Goal: Transaction & Acquisition: Download file/media

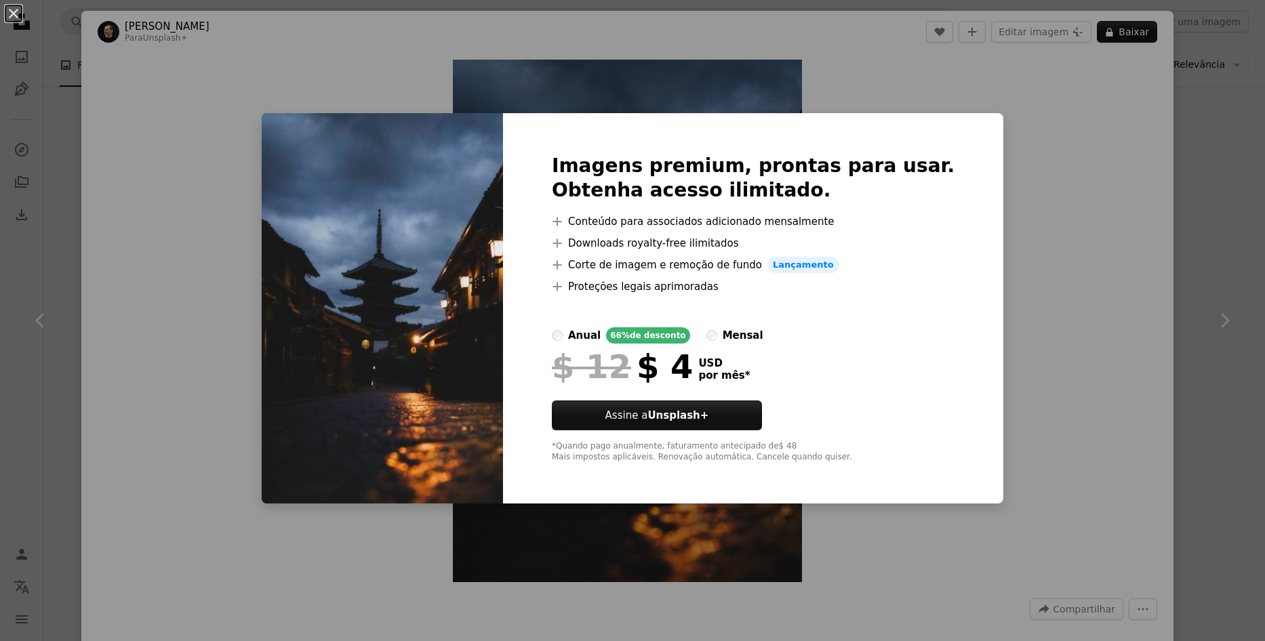
scroll to position [4156, 0]
click at [1066, 264] on div "An X shape Imagens premium, prontas para usar. Obtenha acesso ilimitado. A plus…" at bounding box center [632, 320] width 1265 height 641
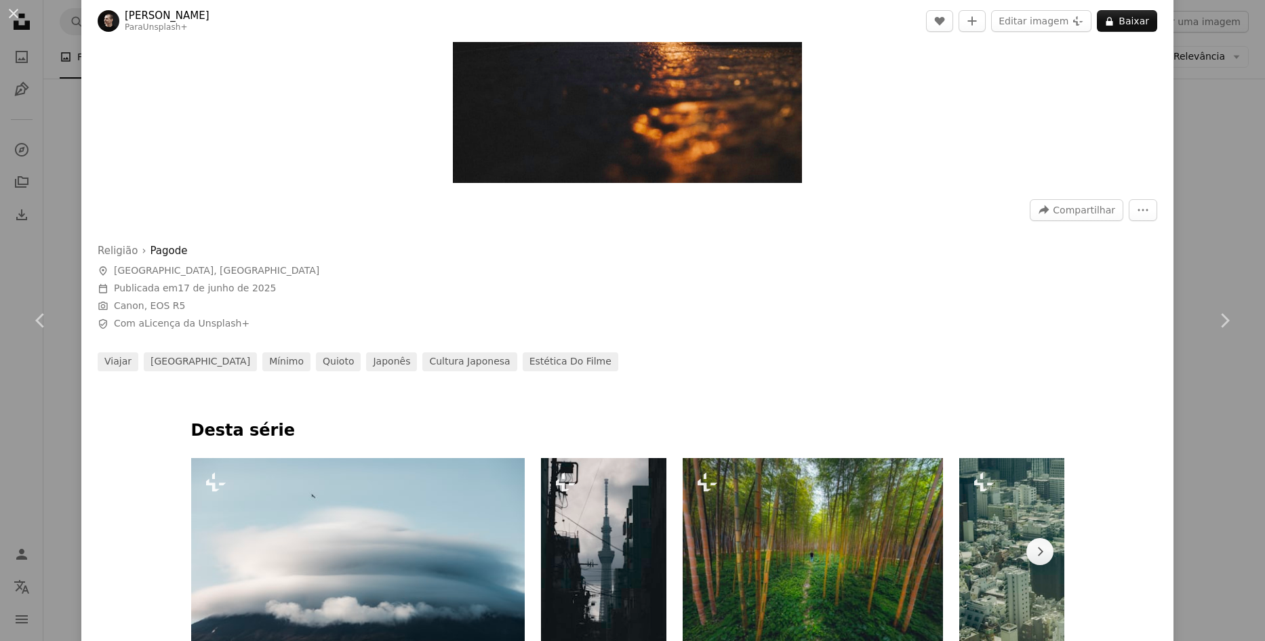
scroll to position [542, 0]
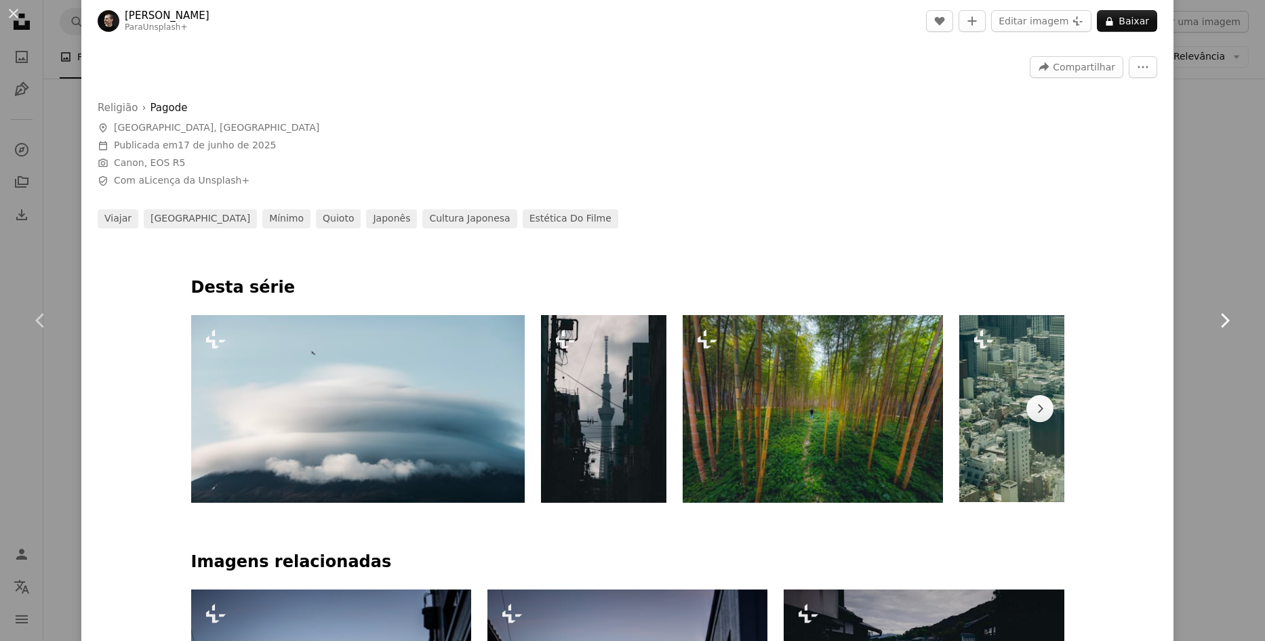
click at [1243, 361] on link "Chevron right" at bounding box center [1224, 321] width 81 height 130
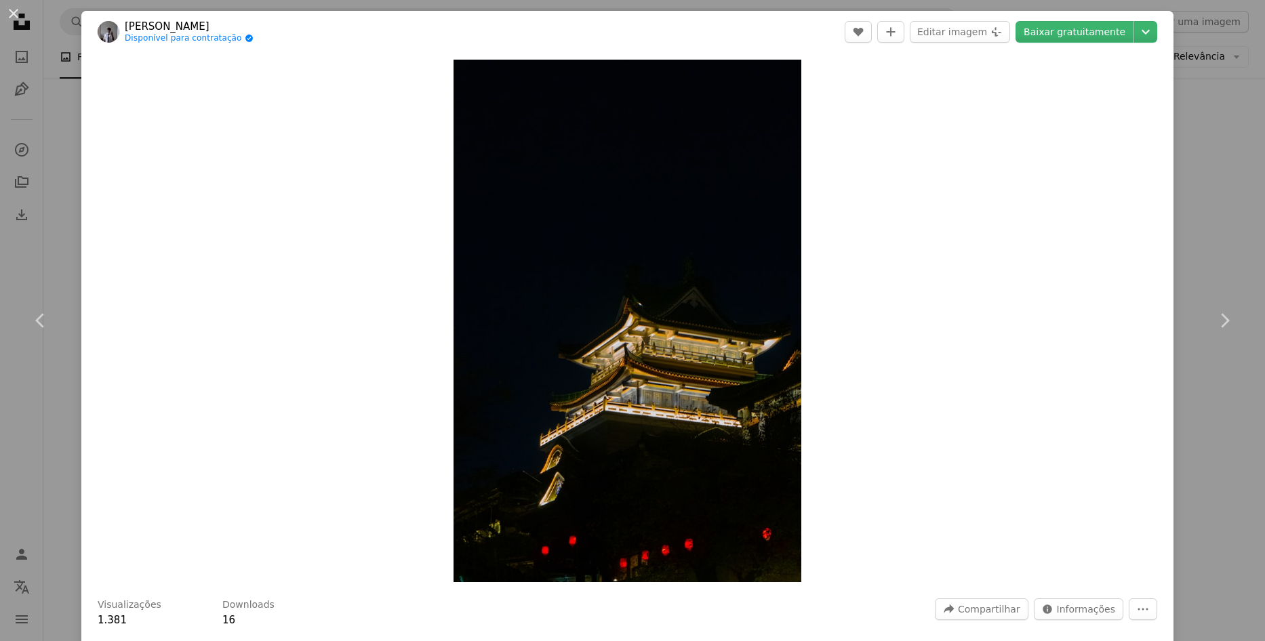
click at [1245, 148] on div "An X shape Chevron left Chevron right [PERSON_NAME] Disponível para contratação…" at bounding box center [632, 320] width 1265 height 641
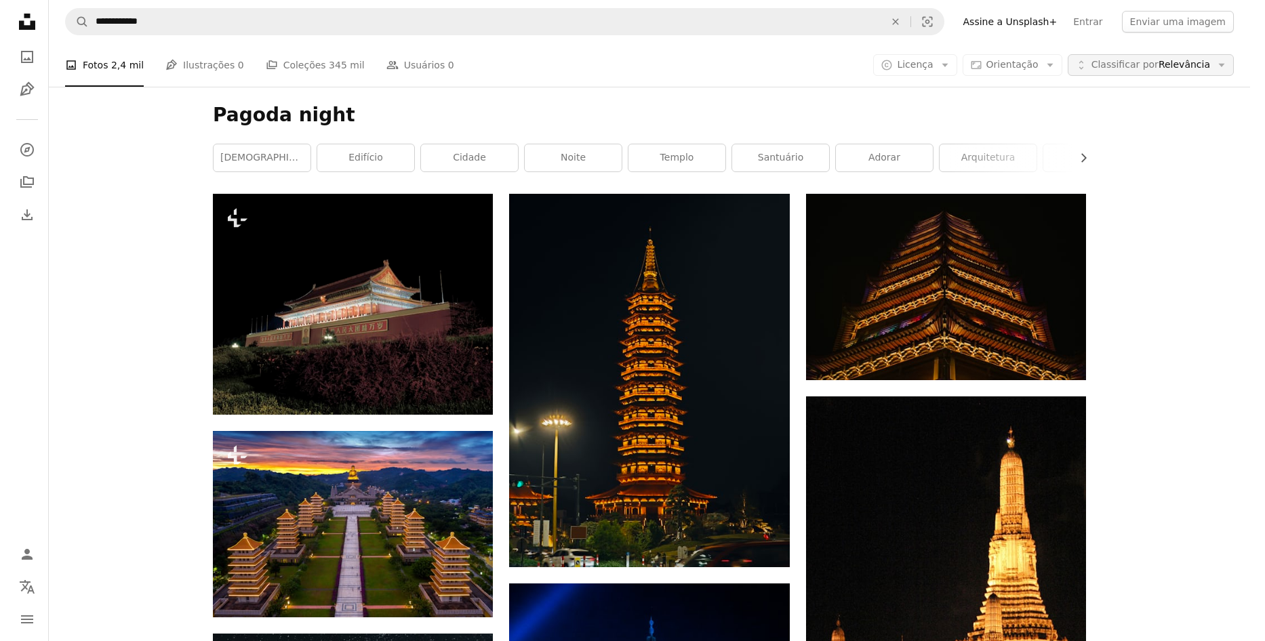
scroll to position [4156, 0]
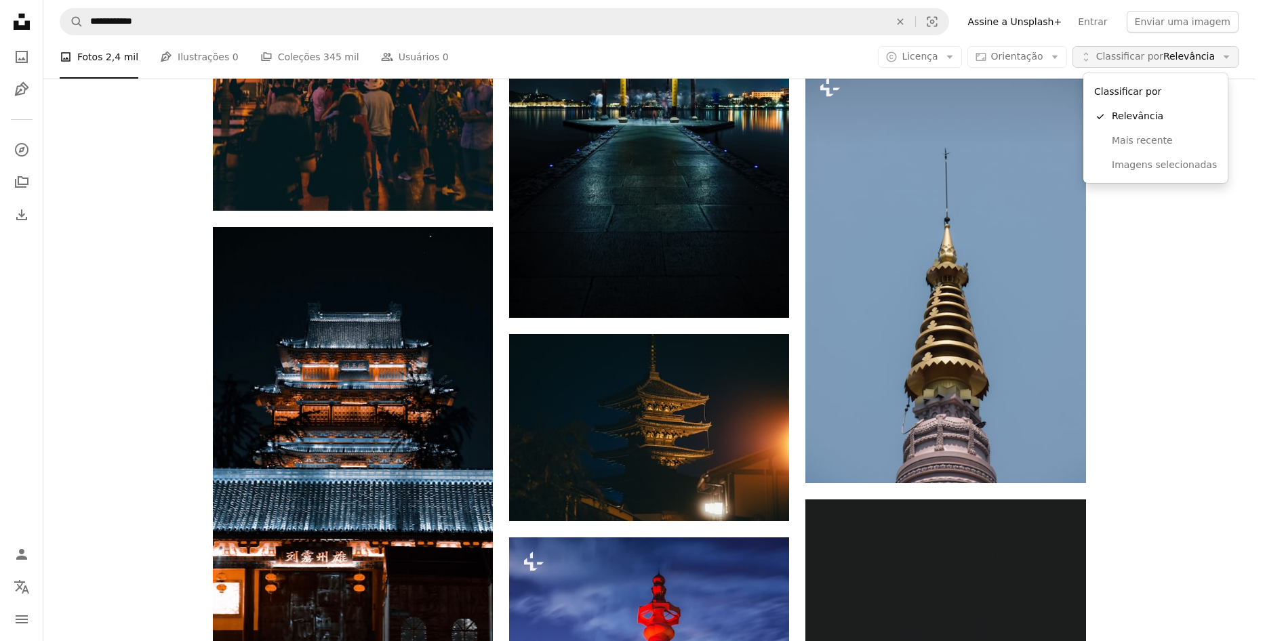
click at [1189, 55] on span "Classificar por Relevância" at bounding box center [1155, 57] width 119 height 14
click at [1176, 53] on span "Classificar por Relevância" at bounding box center [1155, 57] width 119 height 14
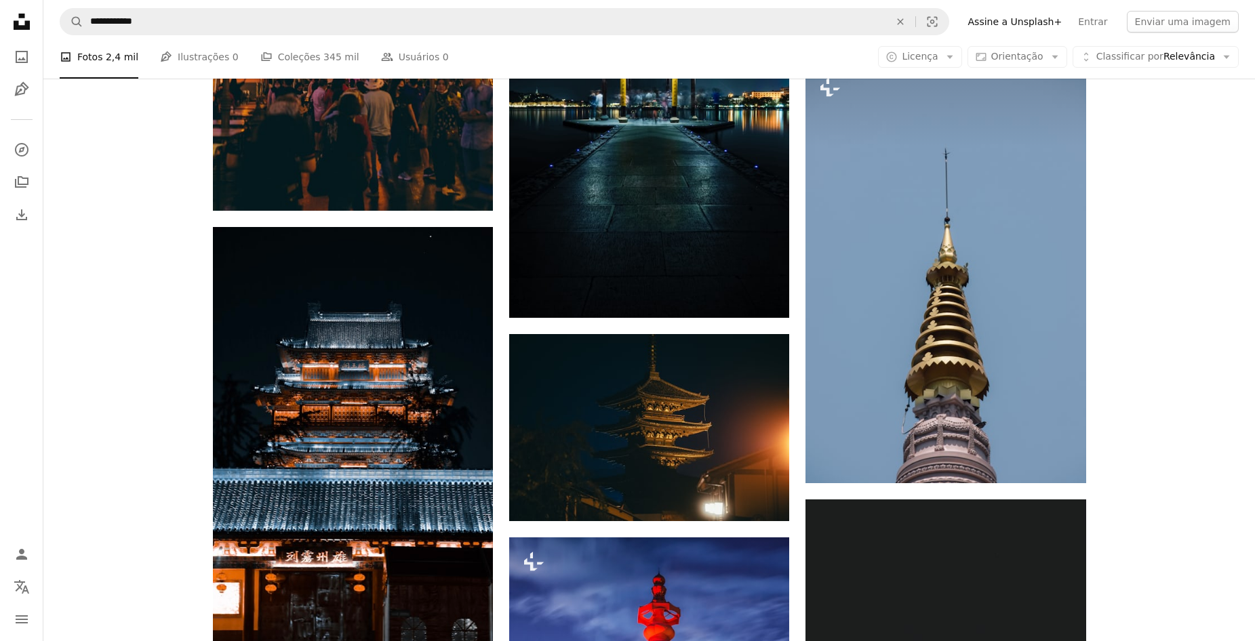
scroll to position [6936, 0]
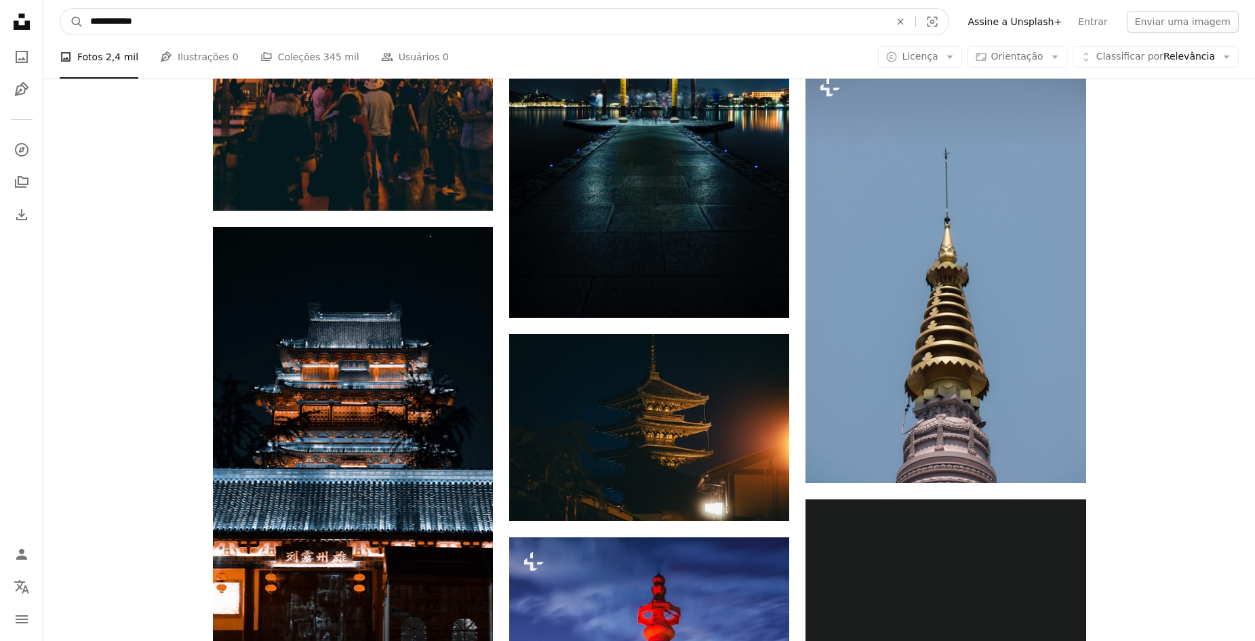
click at [481, 28] on input "**********" at bounding box center [484, 22] width 802 height 26
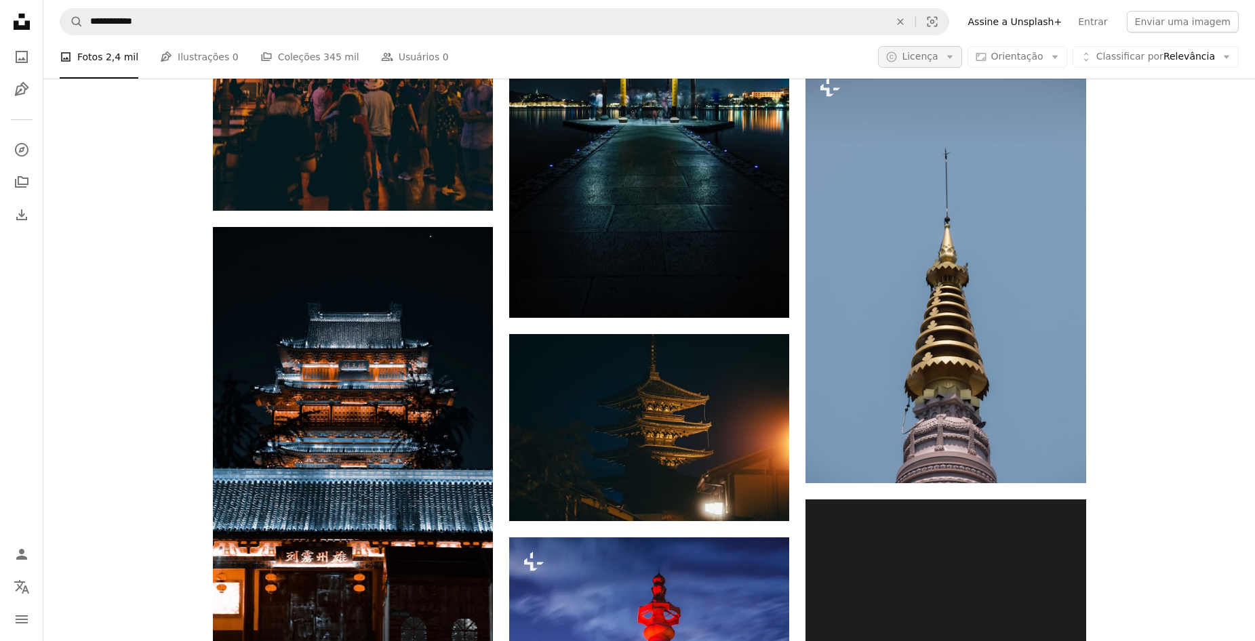
click at [956, 58] on icon "Arrow down" at bounding box center [950, 57] width 12 height 12
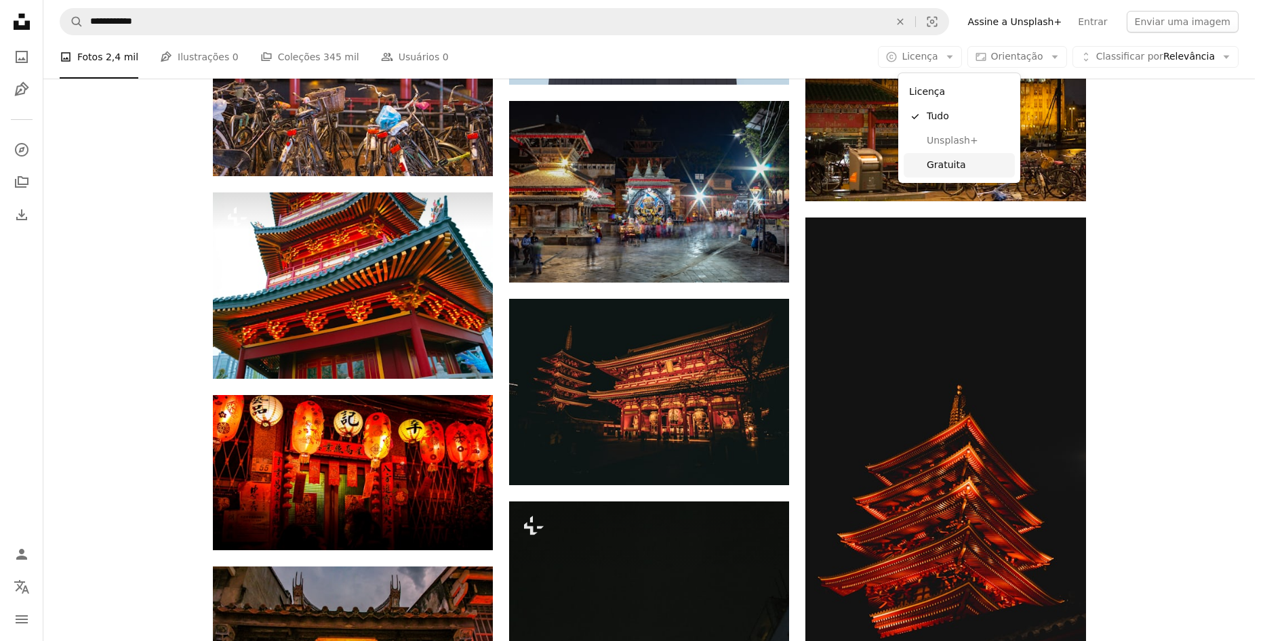
click at [952, 161] on span "Gratuita" at bounding box center [968, 166] width 83 height 14
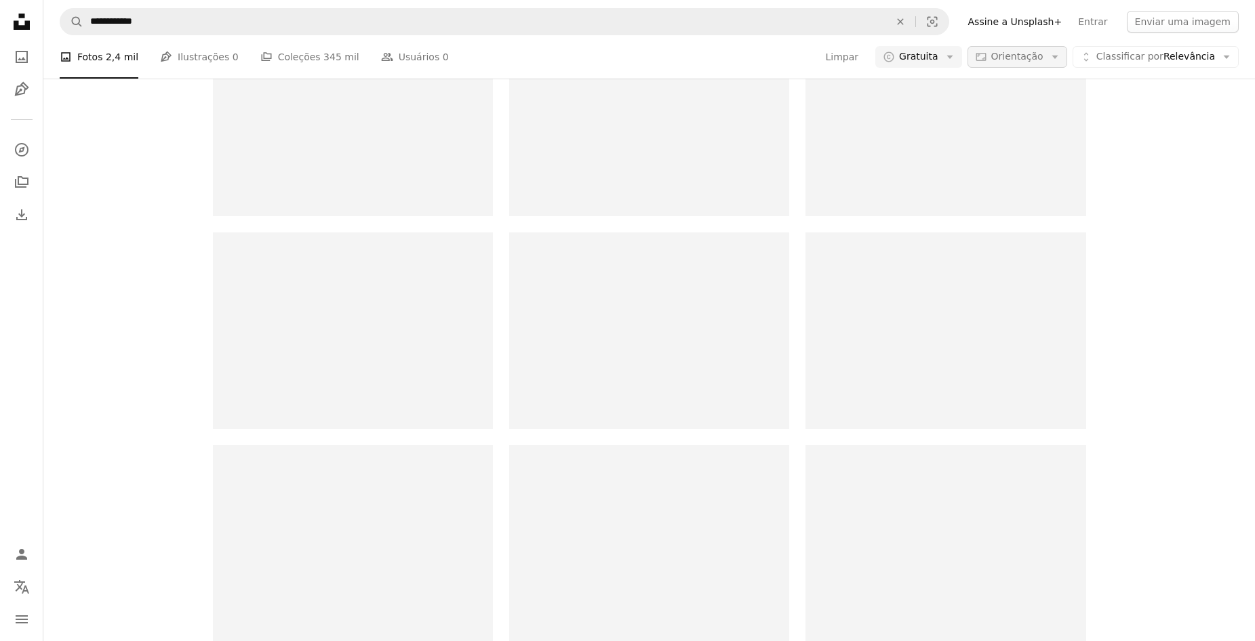
click at [1019, 62] on span "Orientação" at bounding box center [1017, 56] width 52 height 11
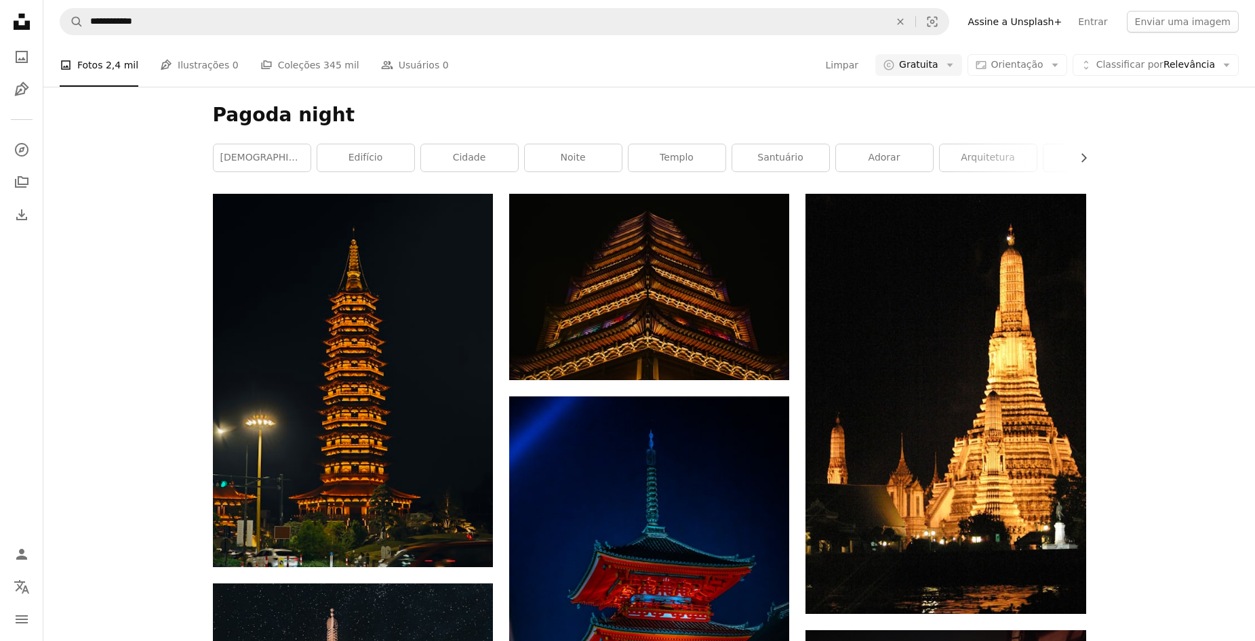
scroll to position [407, 0]
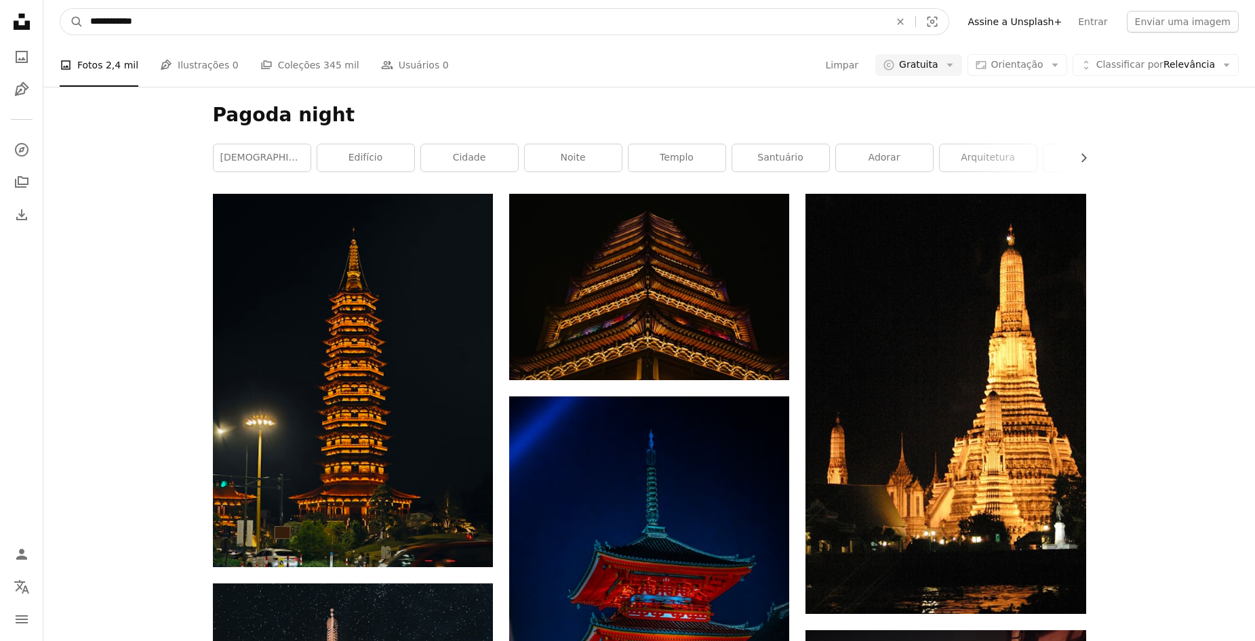
drag, startPoint x: 385, startPoint y: 26, endPoint x: -36, endPoint y: 12, distance: 421.3
click at [112, 20] on input "**********" at bounding box center [484, 22] width 802 height 26
drag, startPoint x: 125, startPoint y: 24, endPoint x: -5, endPoint y: 25, distance: 129.5
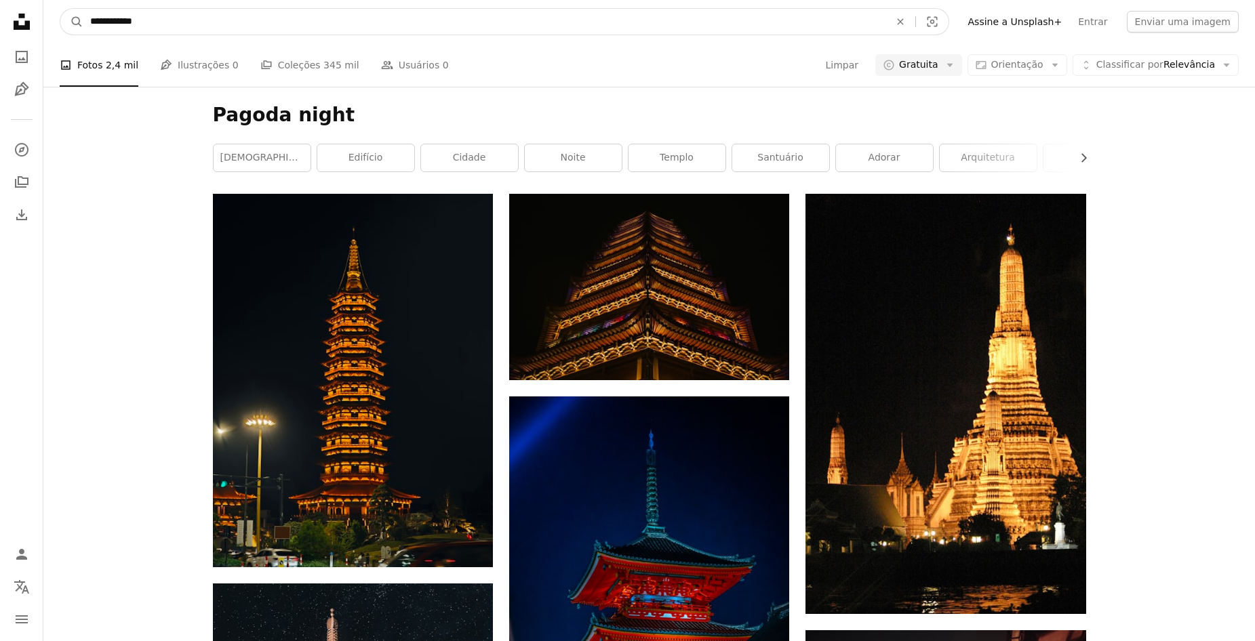
type input "**********"
click button "A magnifying glass" at bounding box center [71, 22] width 23 height 26
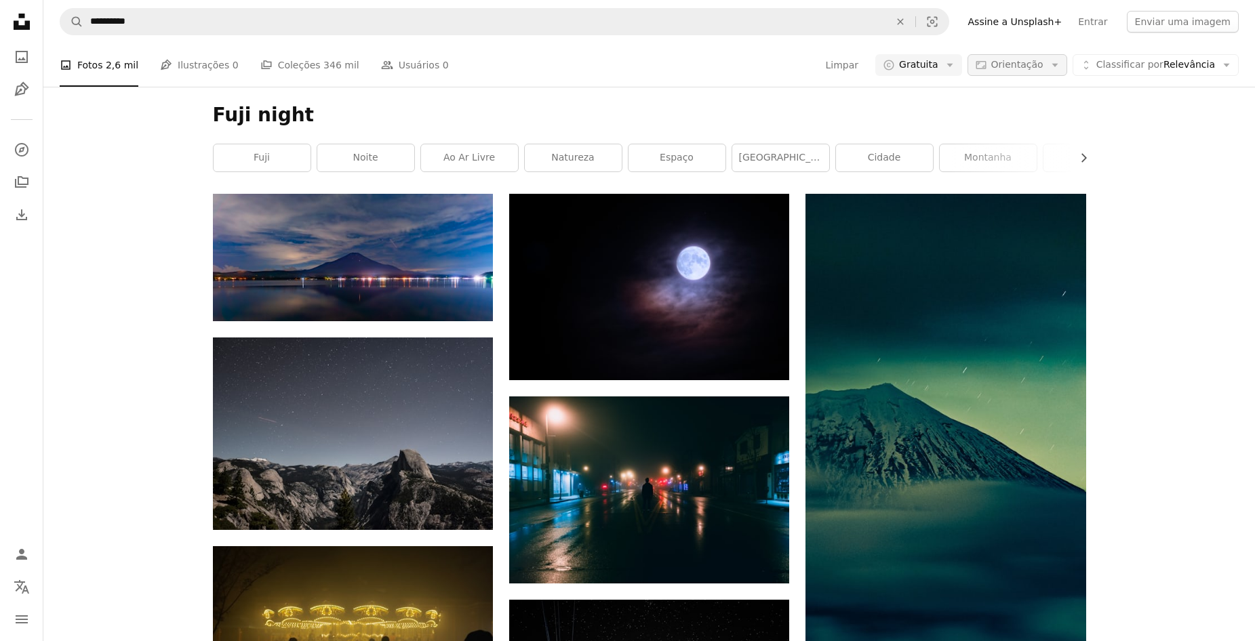
click at [1061, 59] on icon "Arrow down" at bounding box center [1055, 65] width 12 height 12
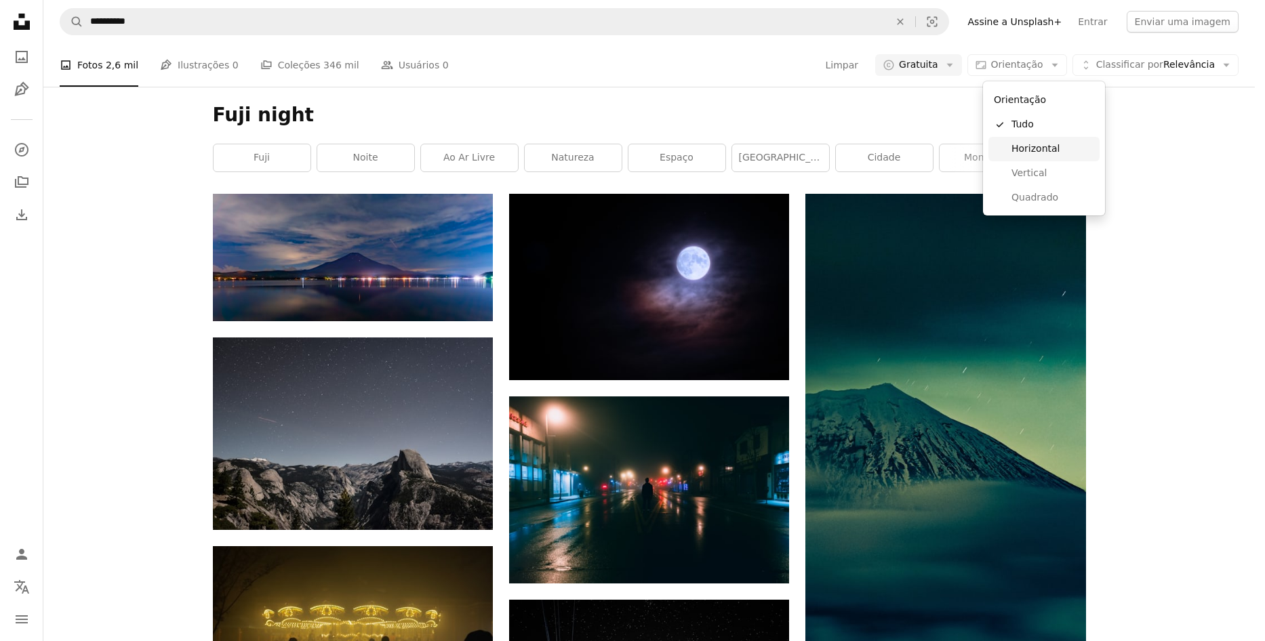
click at [1048, 141] on link "Horizontal" at bounding box center [1044, 149] width 111 height 24
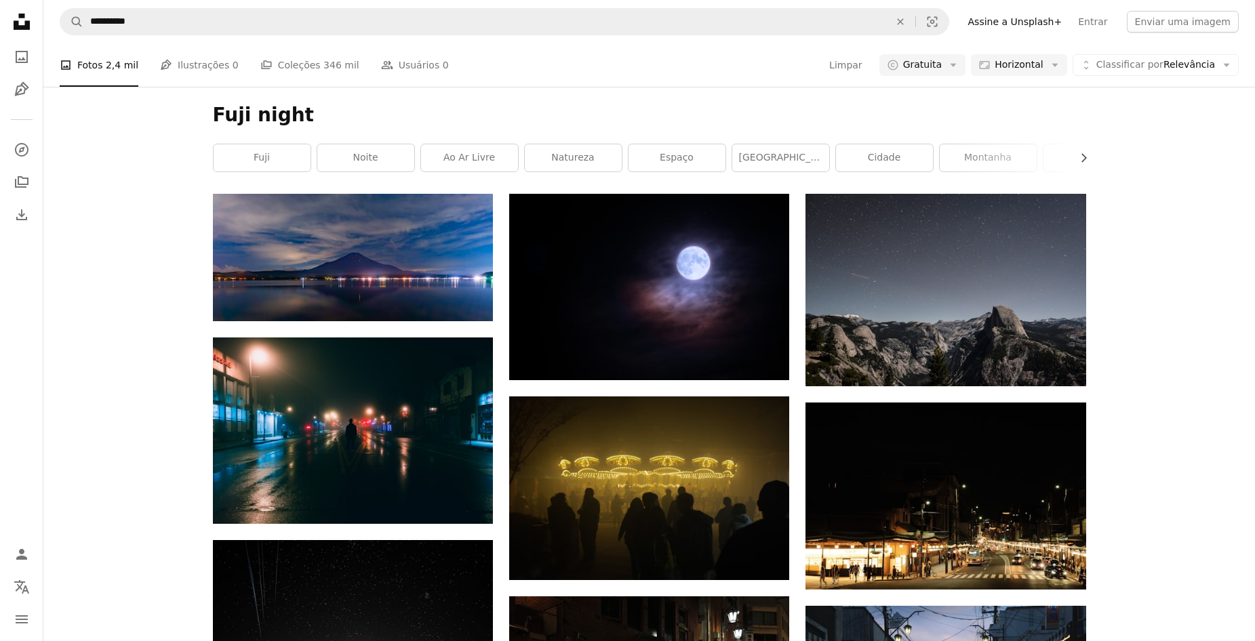
scroll to position [1279, 0]
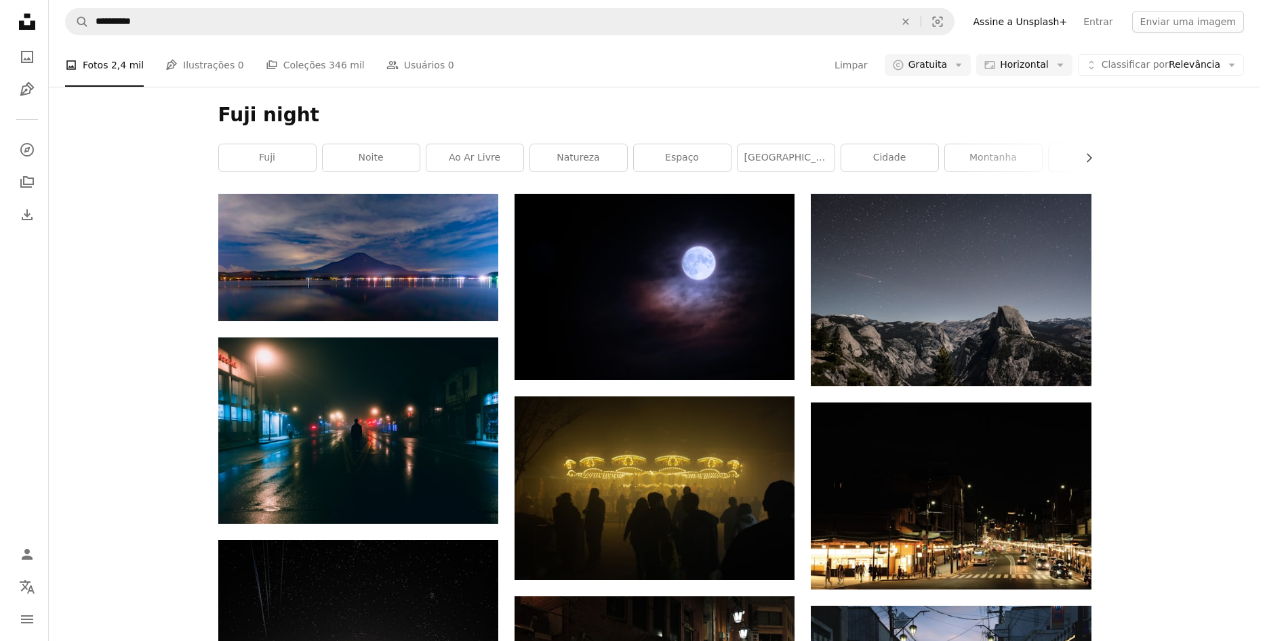
scroll to position [4058, 0]
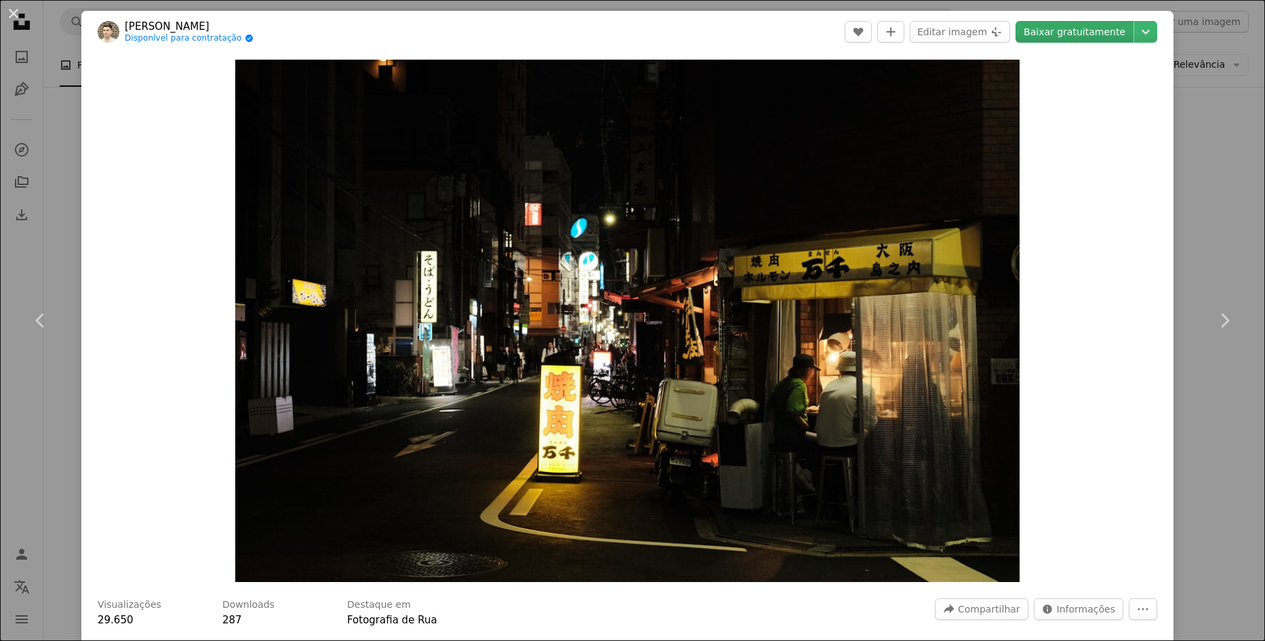
drag, startPoint x: 898, startPoint y: 260, endPoint x: 1075, endPoint y: 34, distance: 287.4
click at [1075, 34] on link "Baixar gratuitamente" at bounding box center [1075, 32] width 118 height 22
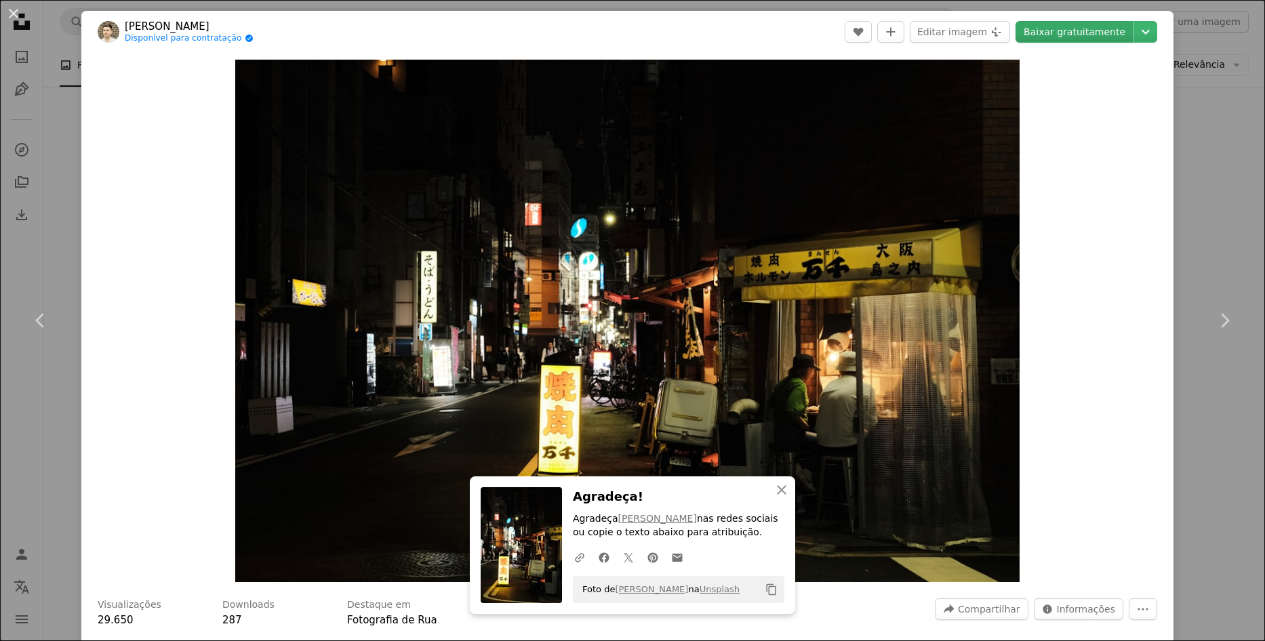
click at [1132, 41] on link "Baixar gratuitamente" at bounding box center [1075, 32] width 118 height 22
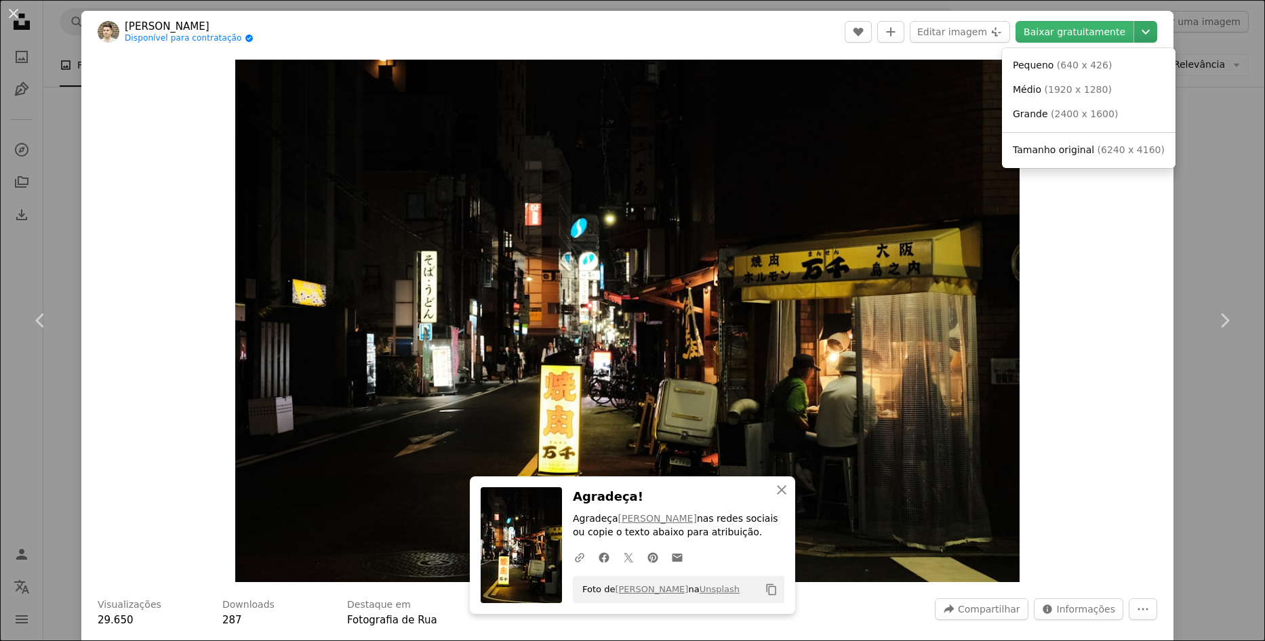
click at [1146, 36] on icon "Chevron down" at bounding box center [1146, 32] width 22 height 16
click at [1088, 119] on span "( 2400 x 1600 )" at bounding box center [1084, 113] width 67 height 11
